Goal: Transaction & Acquisition: Purchase product/service

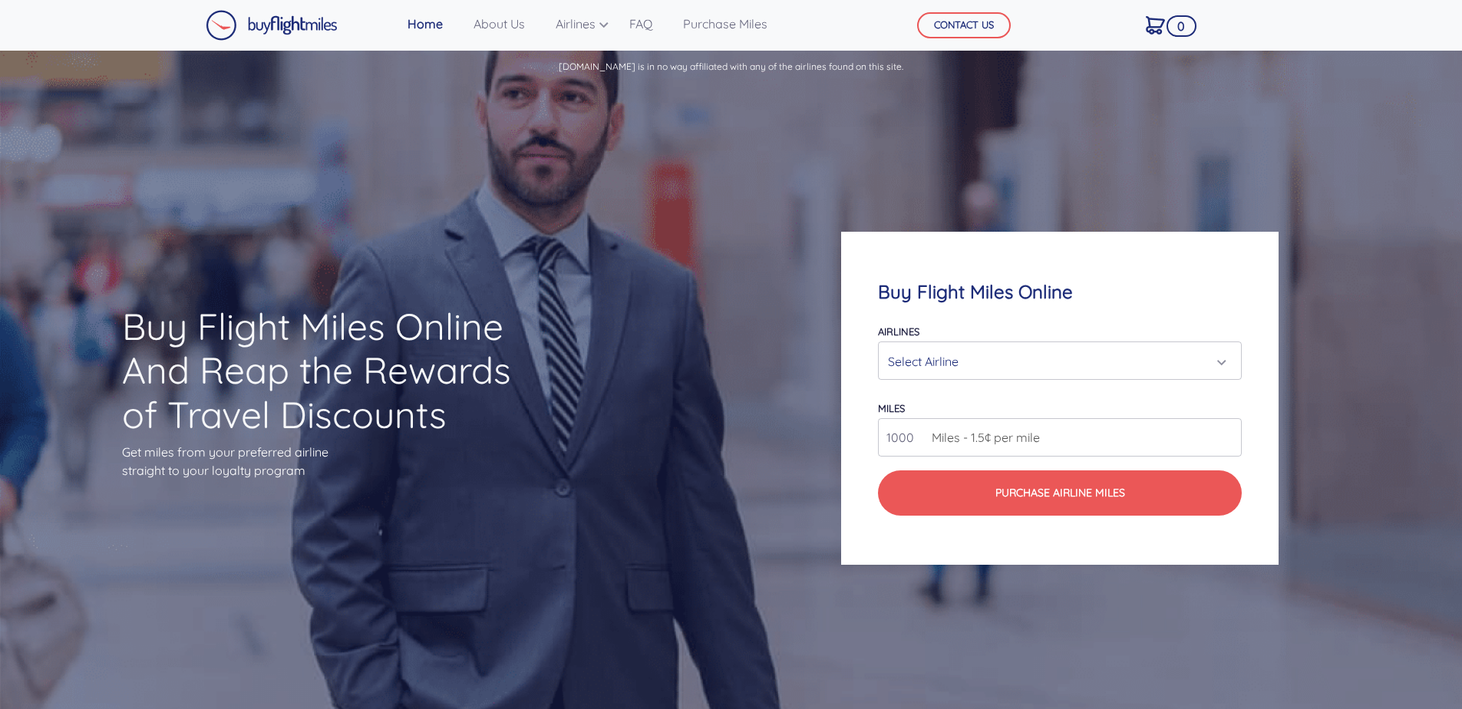
scroll to position [3308, 0]
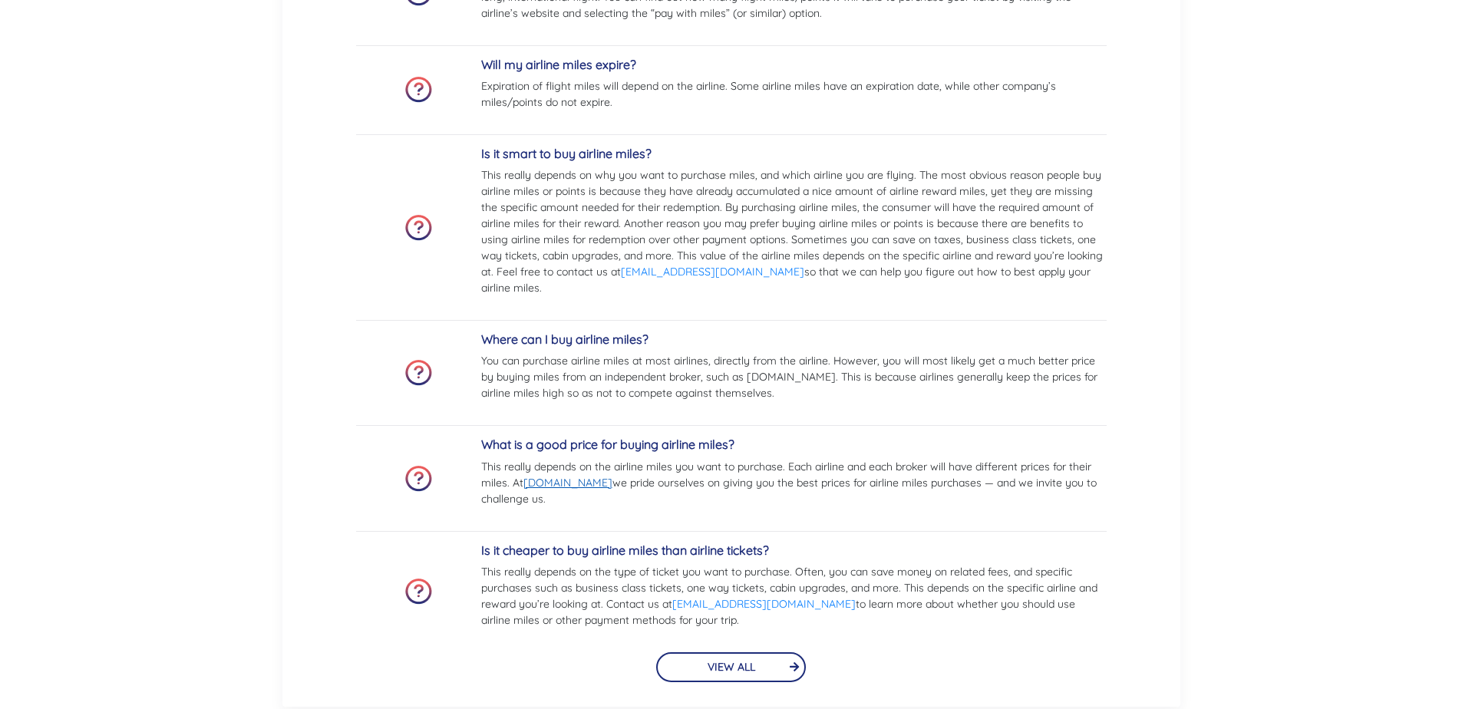
click at [556, 487] on link "[DOMAIN_NAME]" at bounding box center [567, 483] width 89 height 14
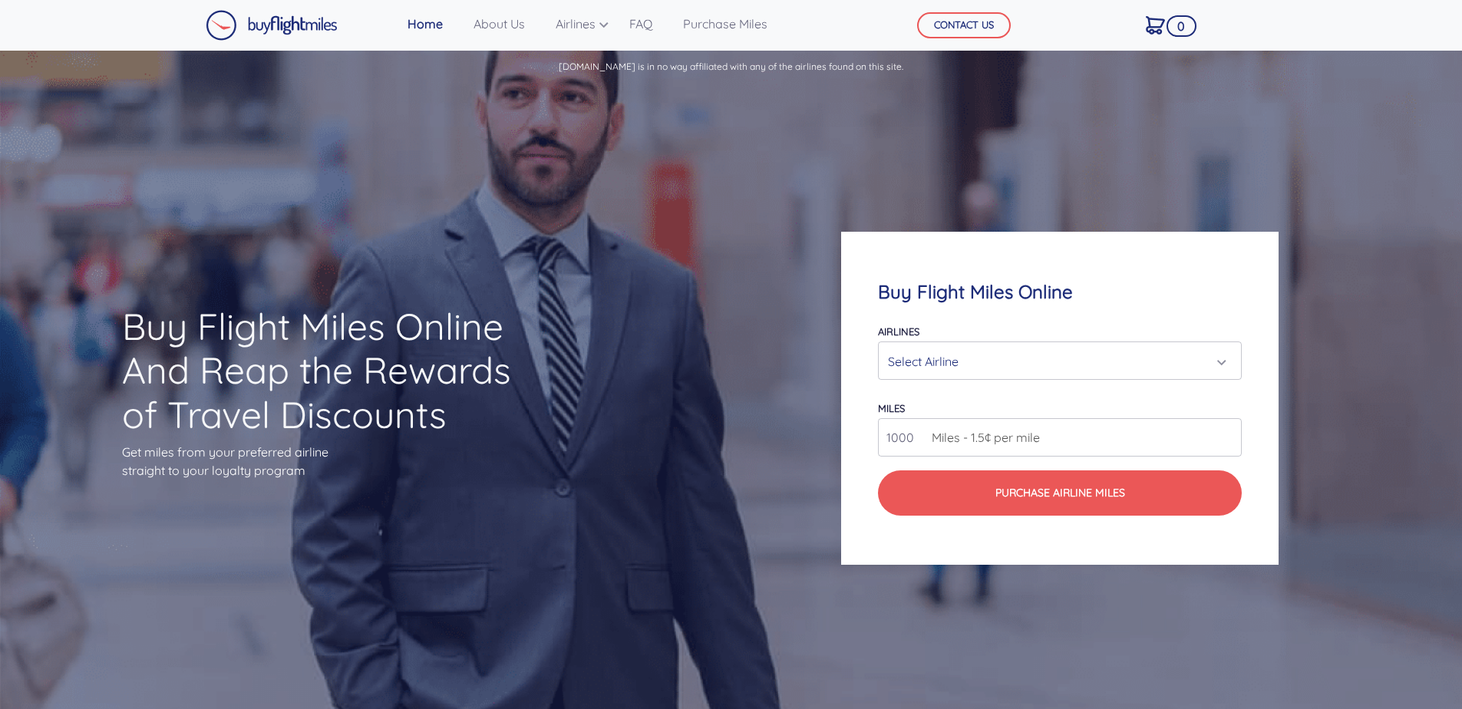
click at [968, 369] on div "Select Airline" at bounding box center [1055, 361] width 335 height 29
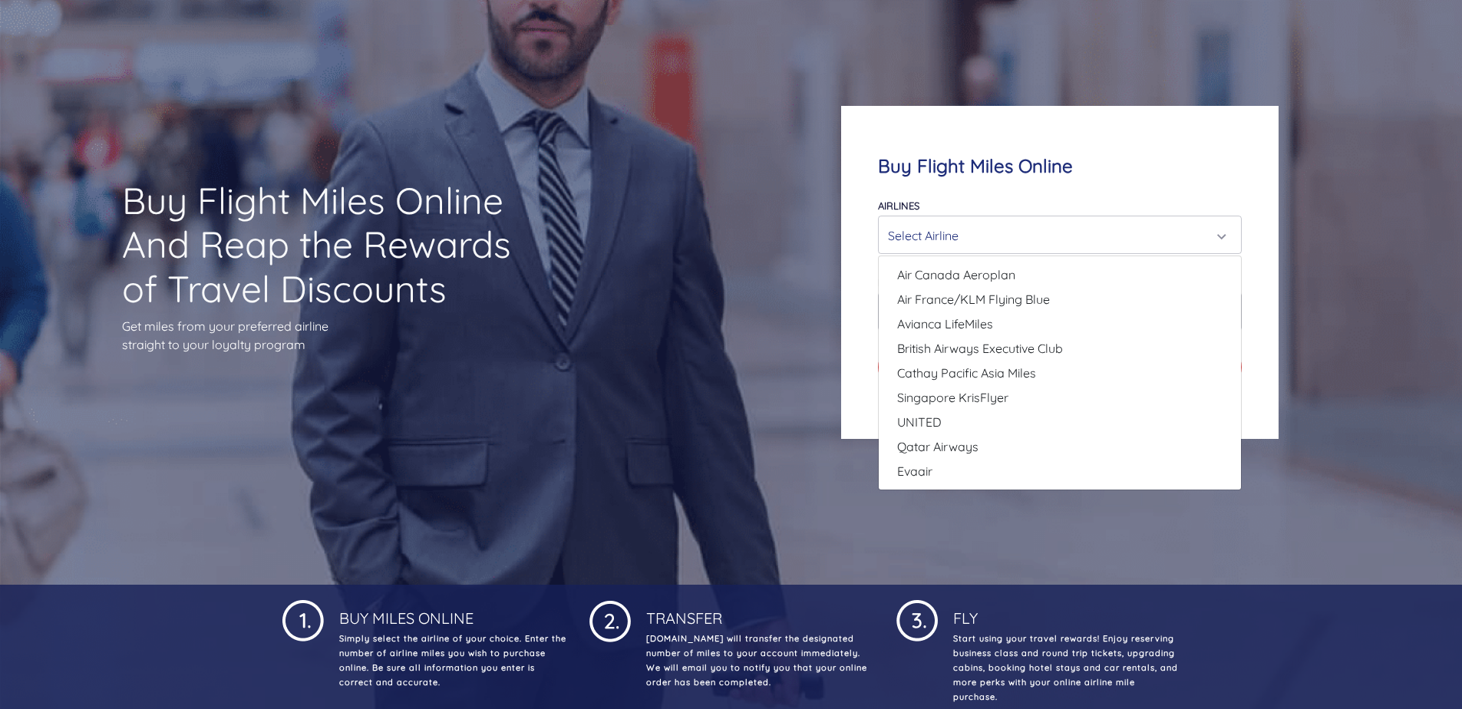
scroll to position [154, 0]
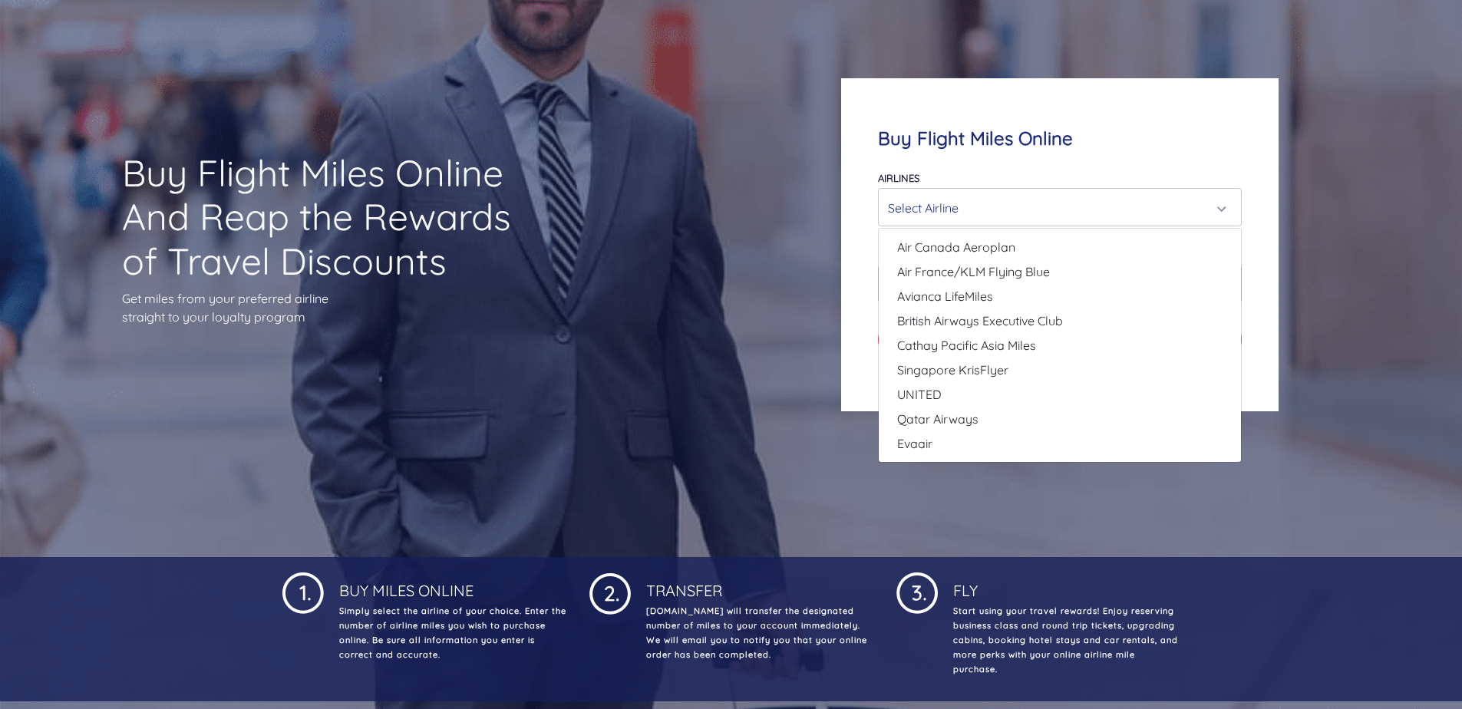
click at [775, 176] on div "Buy Flight Miles Online Airlines Air Canada Aeroplan Air France/KLM Flying Blue…" at bounding box center [1060, 245] width 585 height 480
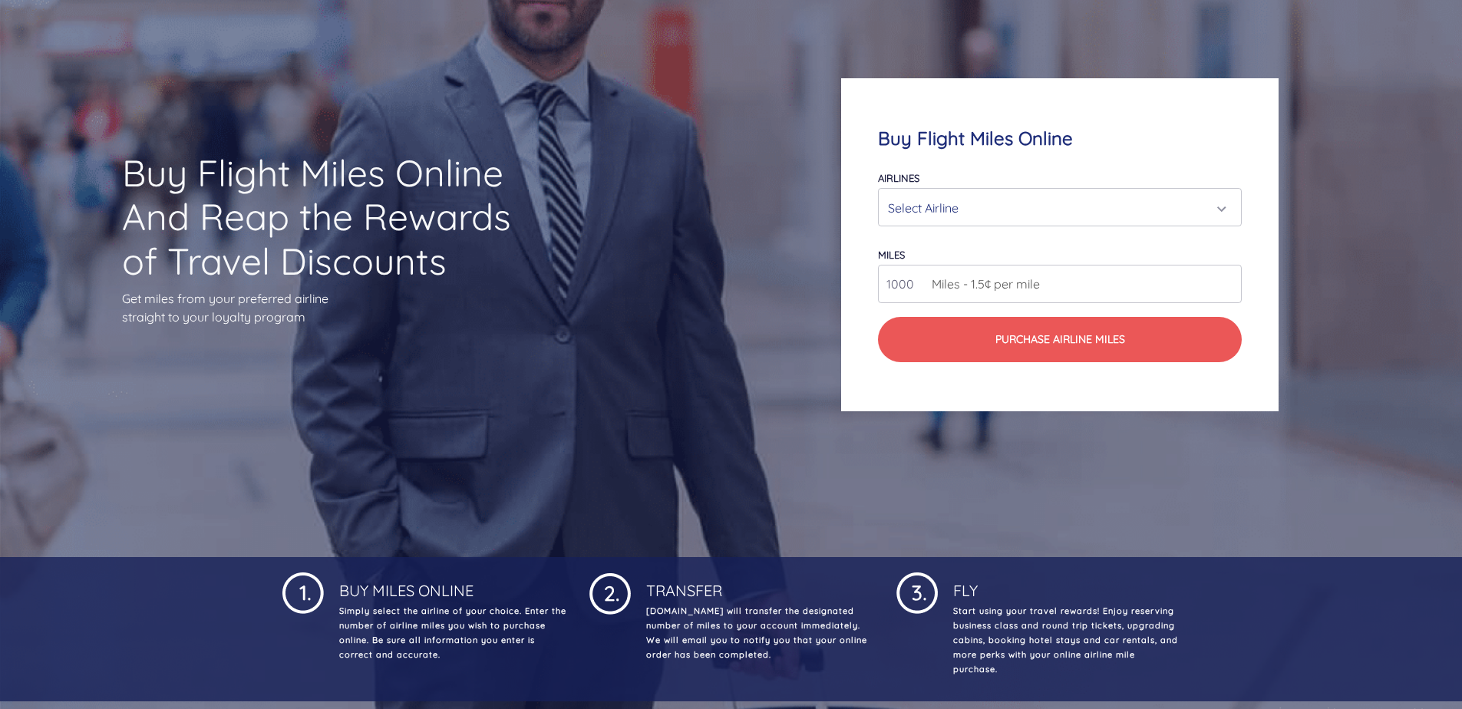
click at [927, 203] on div "Select Airline" at bounding box center [1055, 207] width 335 height 29
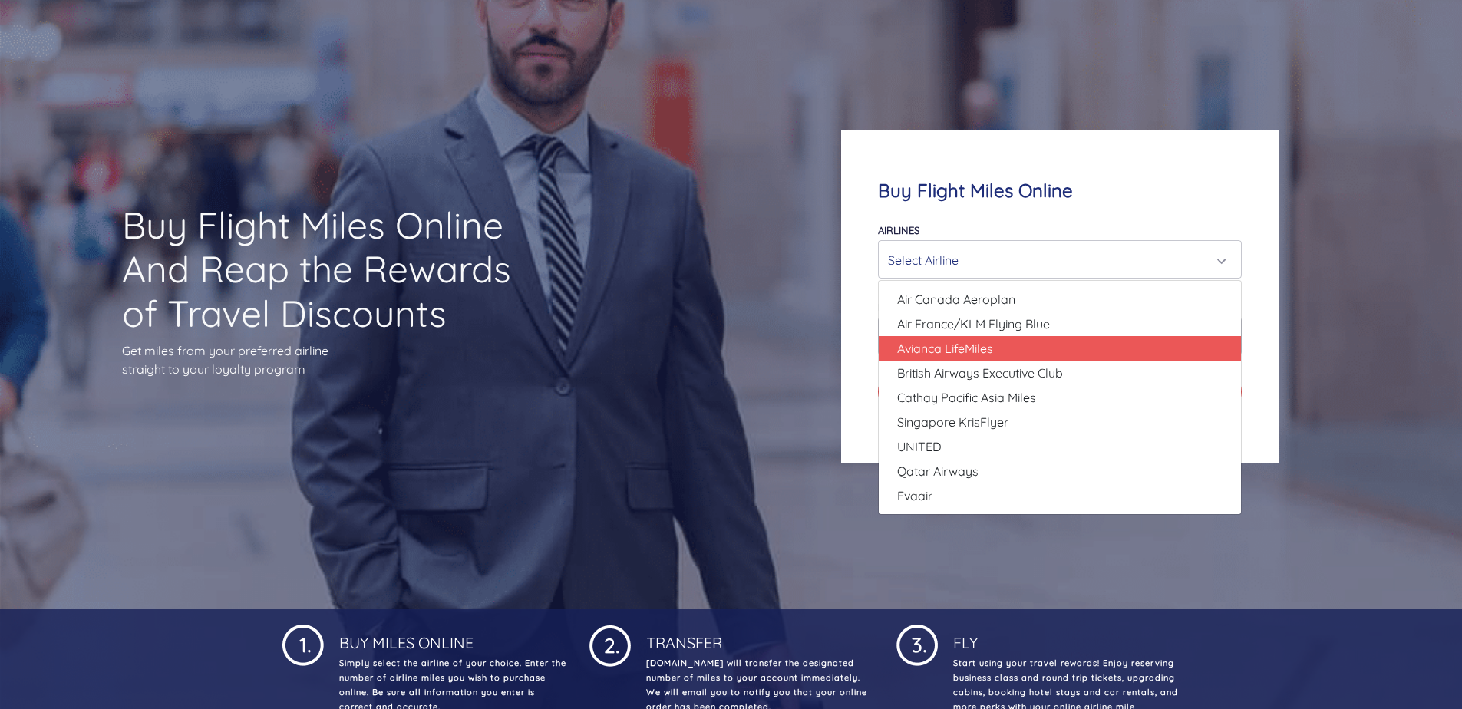
scroll to position [77, 0]
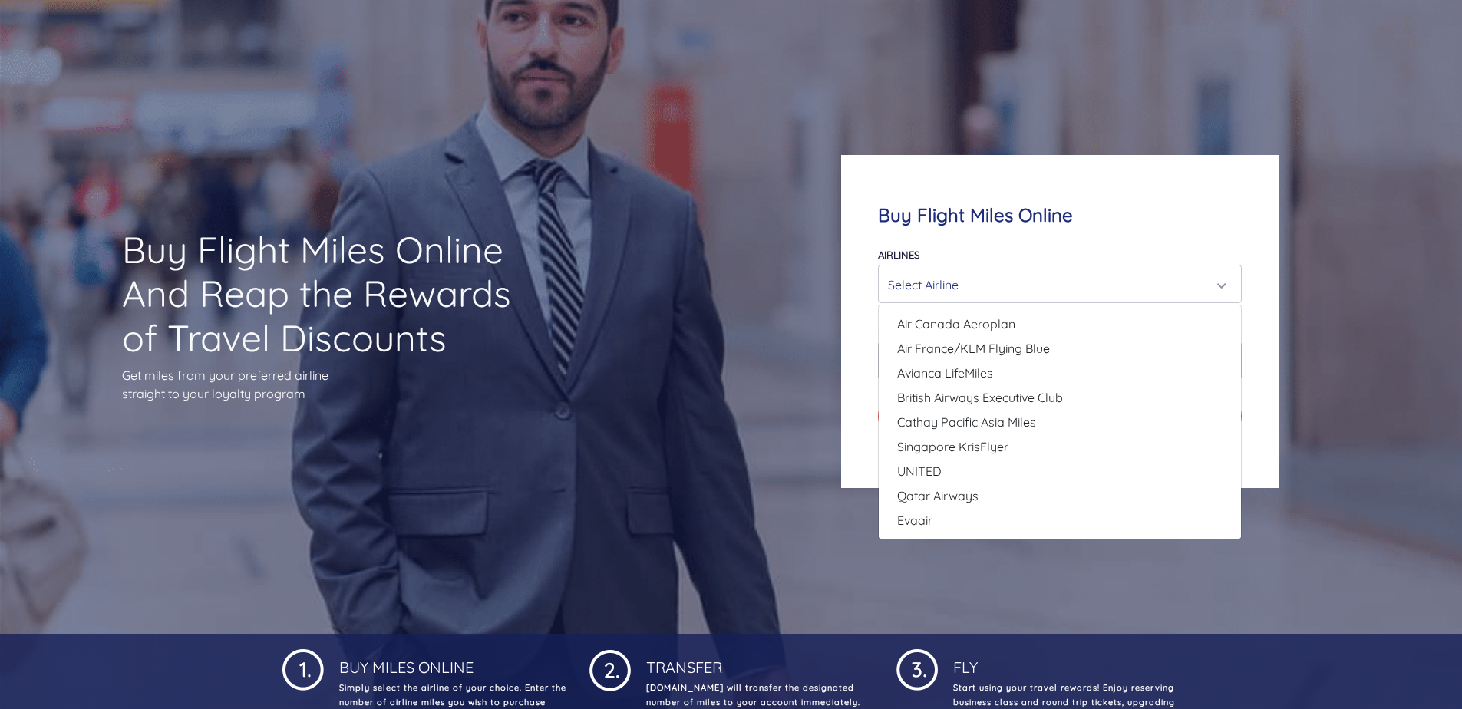
click at [863, 269] on div "Buy Flight Miles Online Airlines Air Canada Aeroplan Air France/KLM Flying Blue…" at bounding box center [1060, 321] width 438 height 332
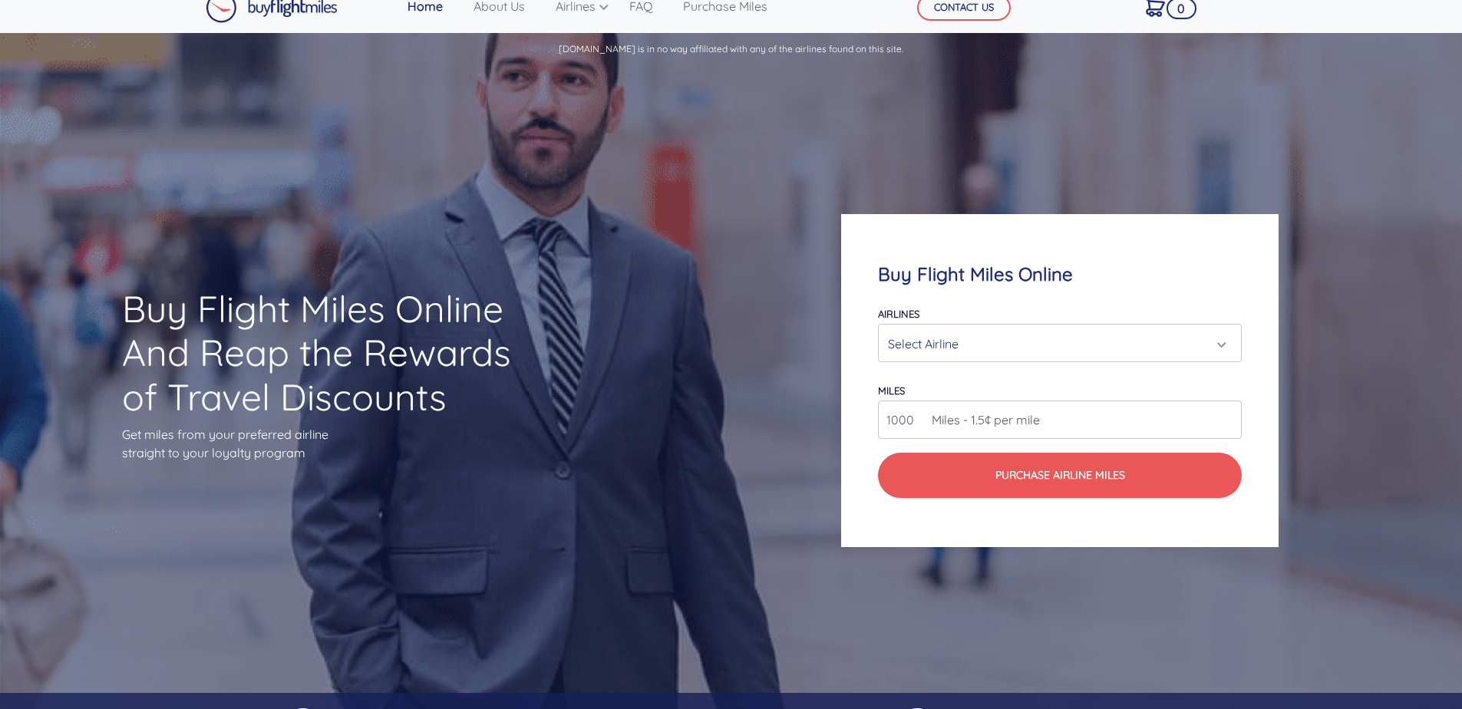
scroll to position [0, 0]
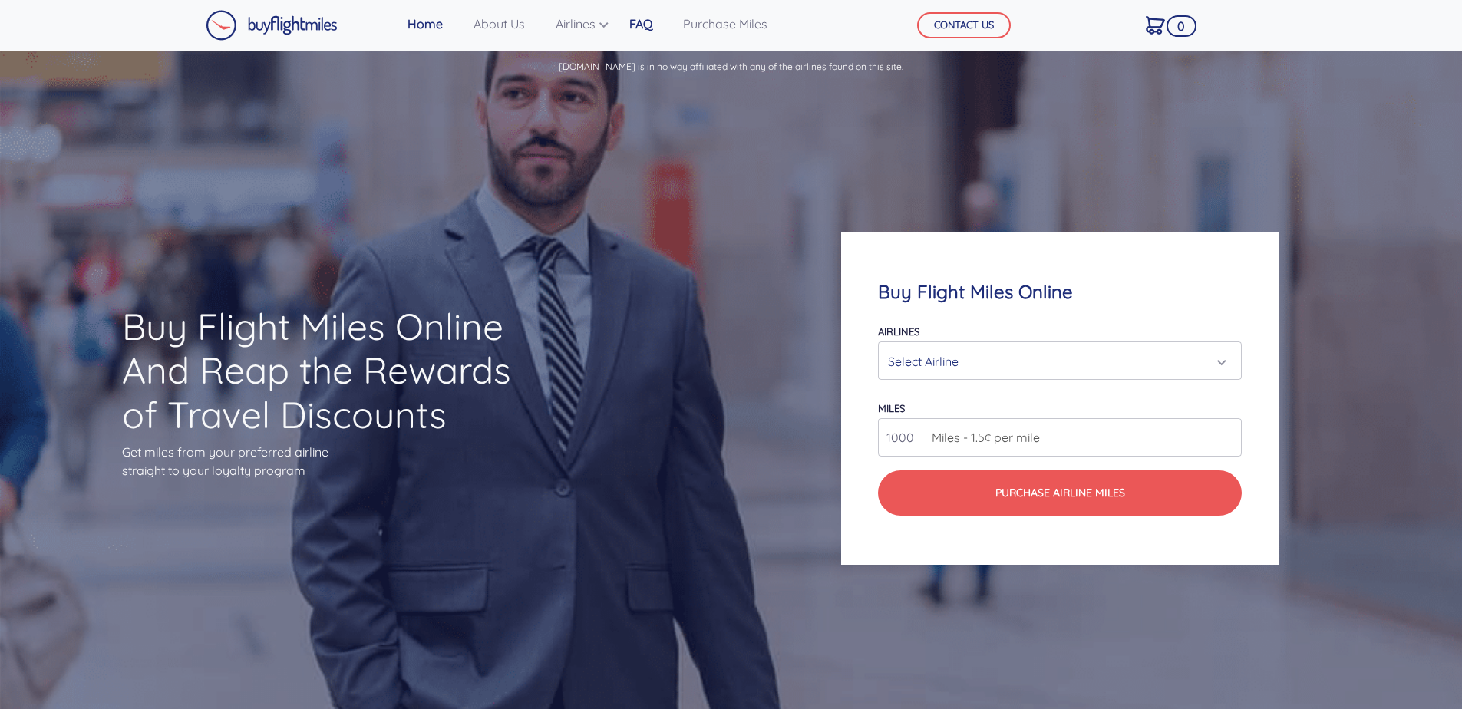
click at [645, 21] on link "FAQ" at bounding box center [640, 23] width 35 height 31
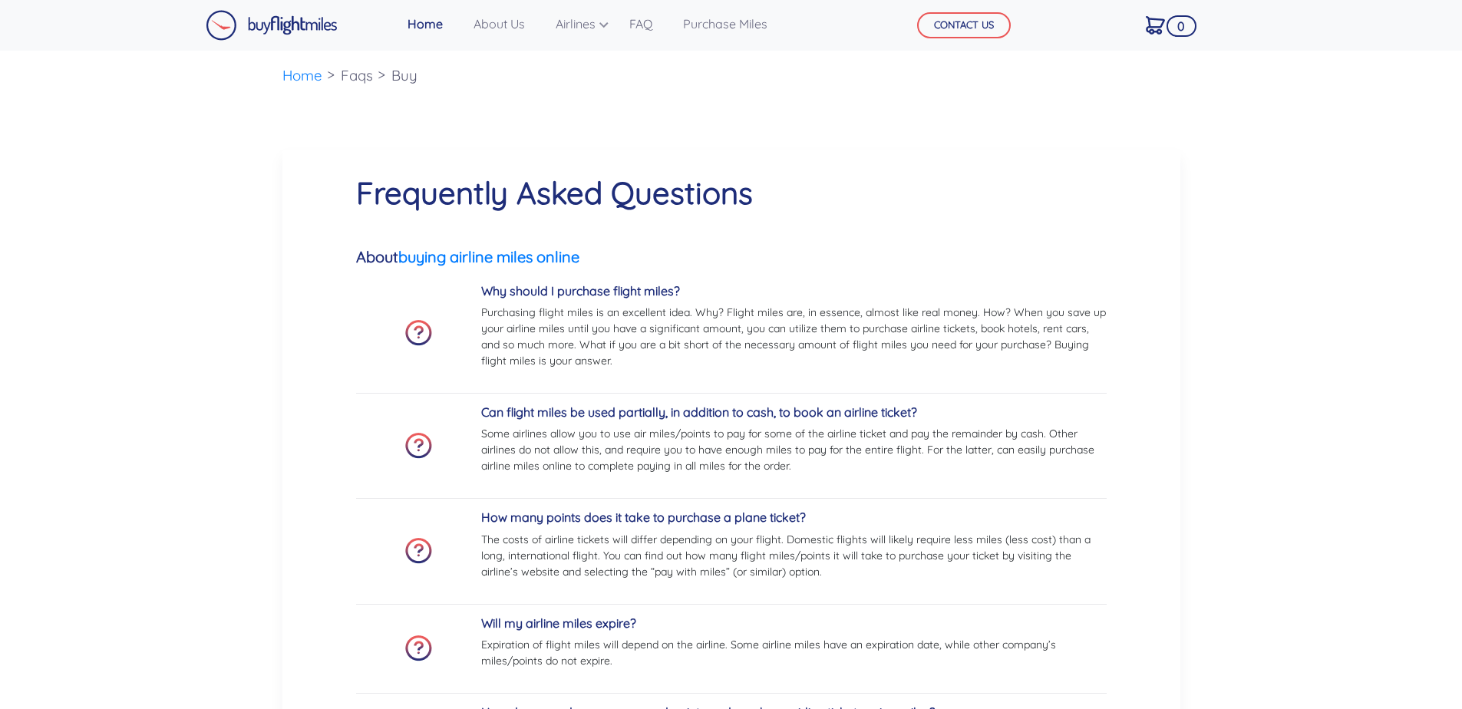
click at [414, 27] on link "Home" at bounding box center [425, 23] width 48 height 31
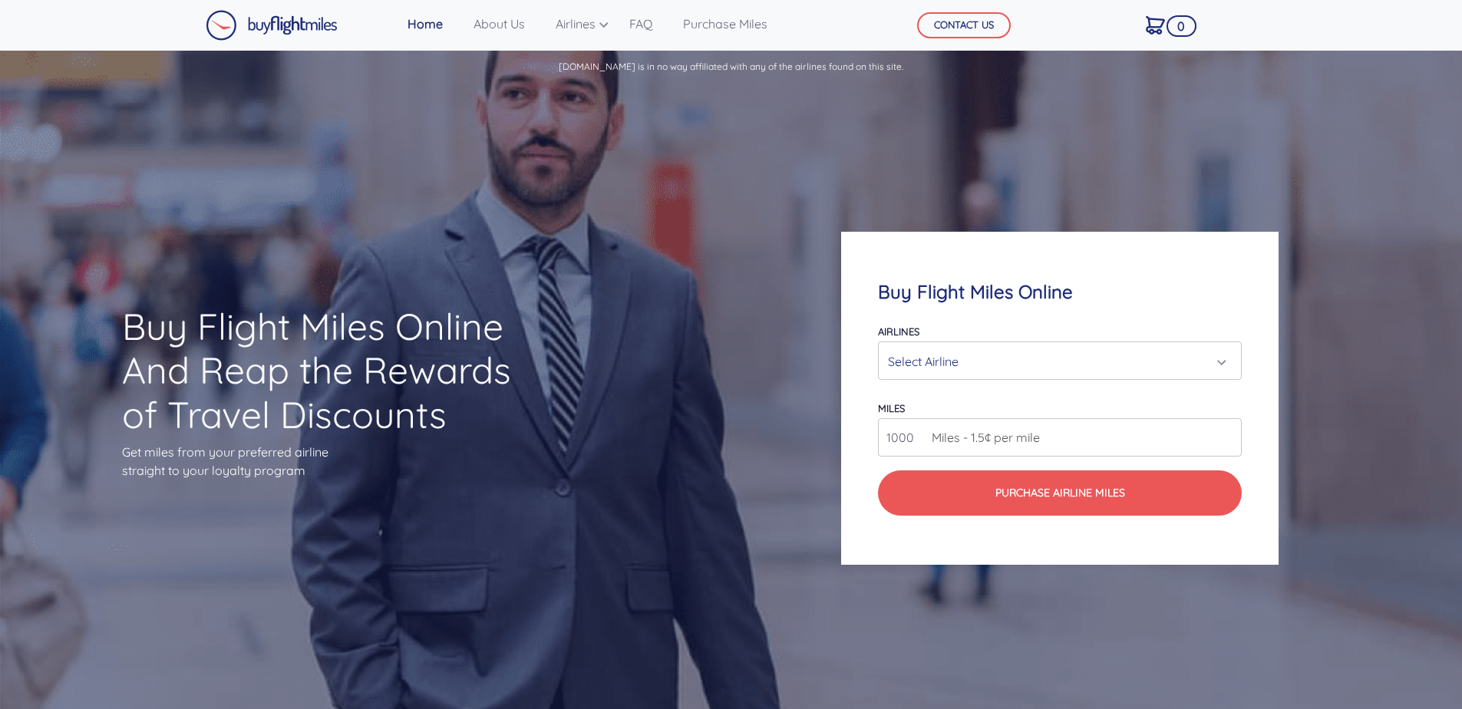
click at [958, 362] on div "Select Airline" at bounding box center [1055, 361] width 335 height 29
